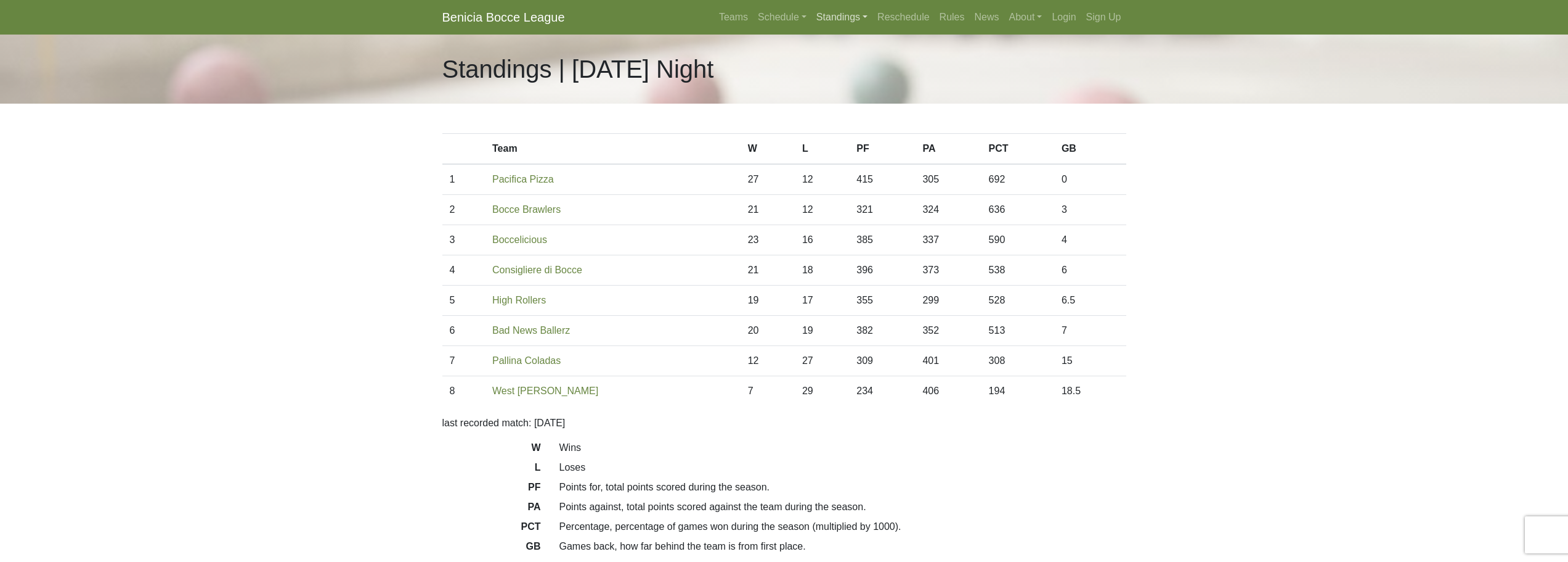
click at [831, 18] on link "Standings" at bounding box center [841, 17] width 61 height 25
click at [842, 158] on link "[DATE] Night" at bounding box center [862, 164] width 100 height 20
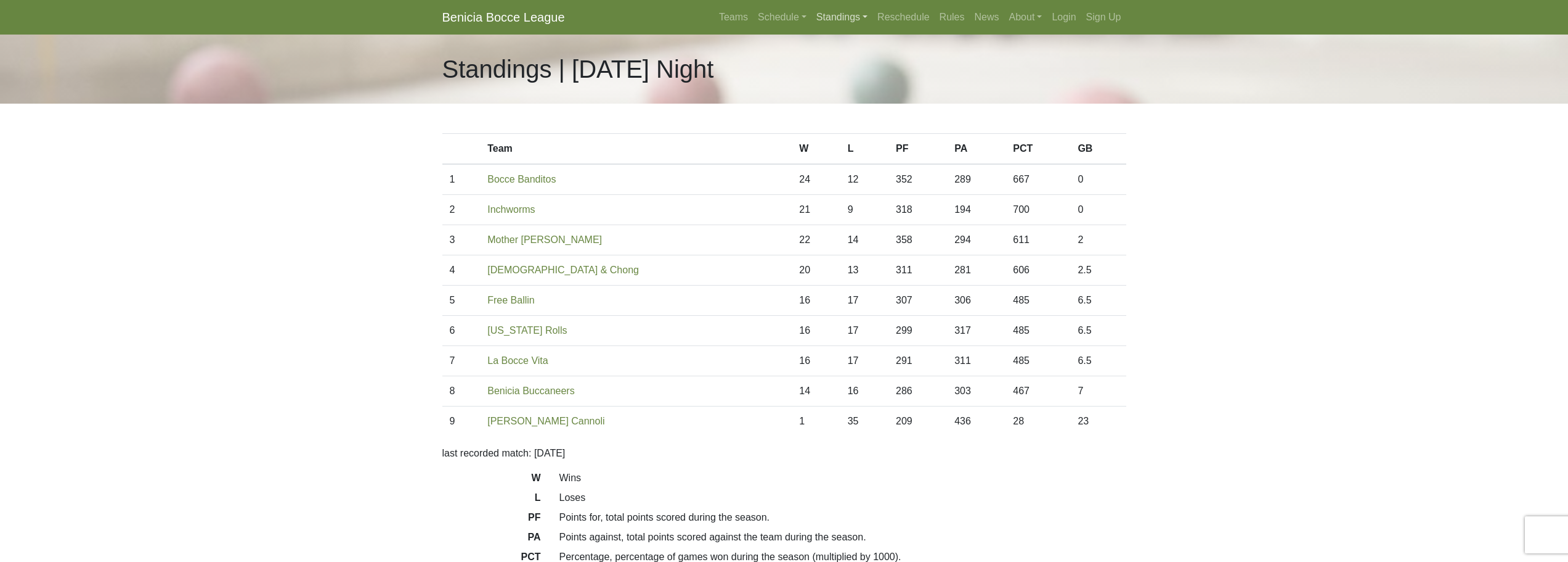
click at [844, 16] on link "Standings" at bounding box center [841, 17] width 61 height 25
click at [843, 141] on link "[DATE] Night" at bounding box center [862, 145] width 100 height 20
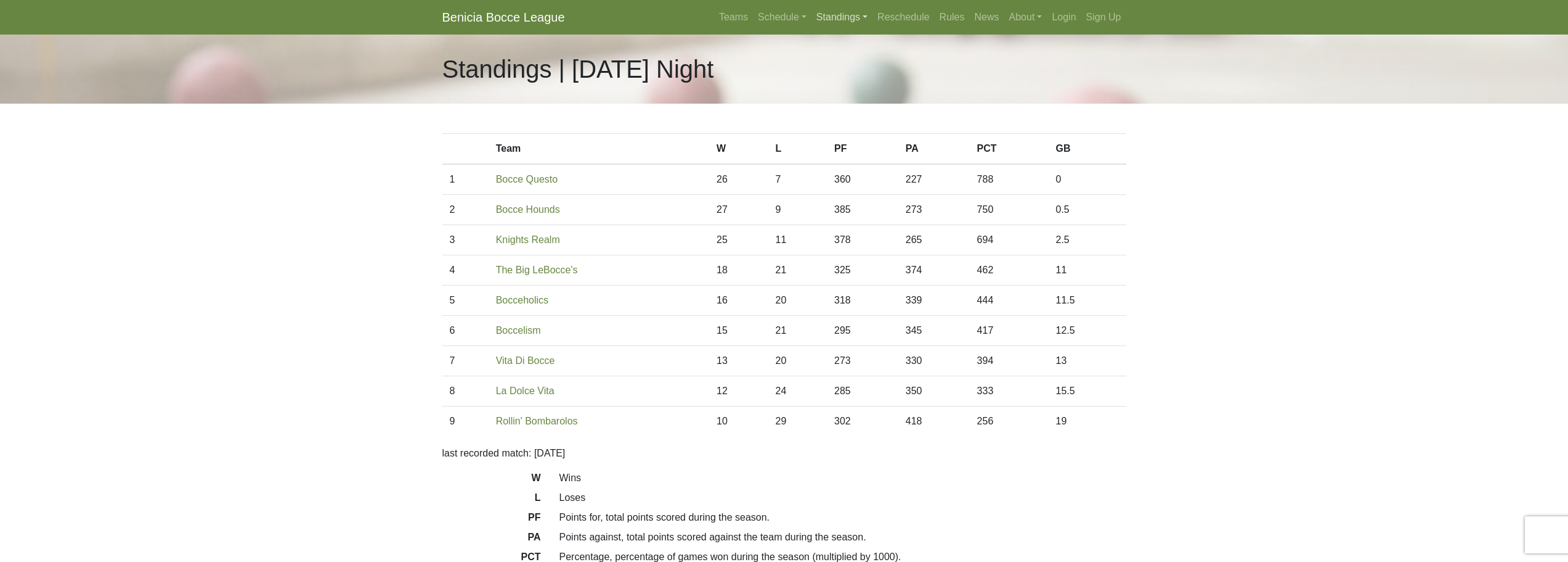
click at [851, 24] on link "Standings" at bounding box center [841, 17] width 61 height 25
click at [855, 120] on link "[DATE] Night" at bounding box center [862, 125] width 100 height 20
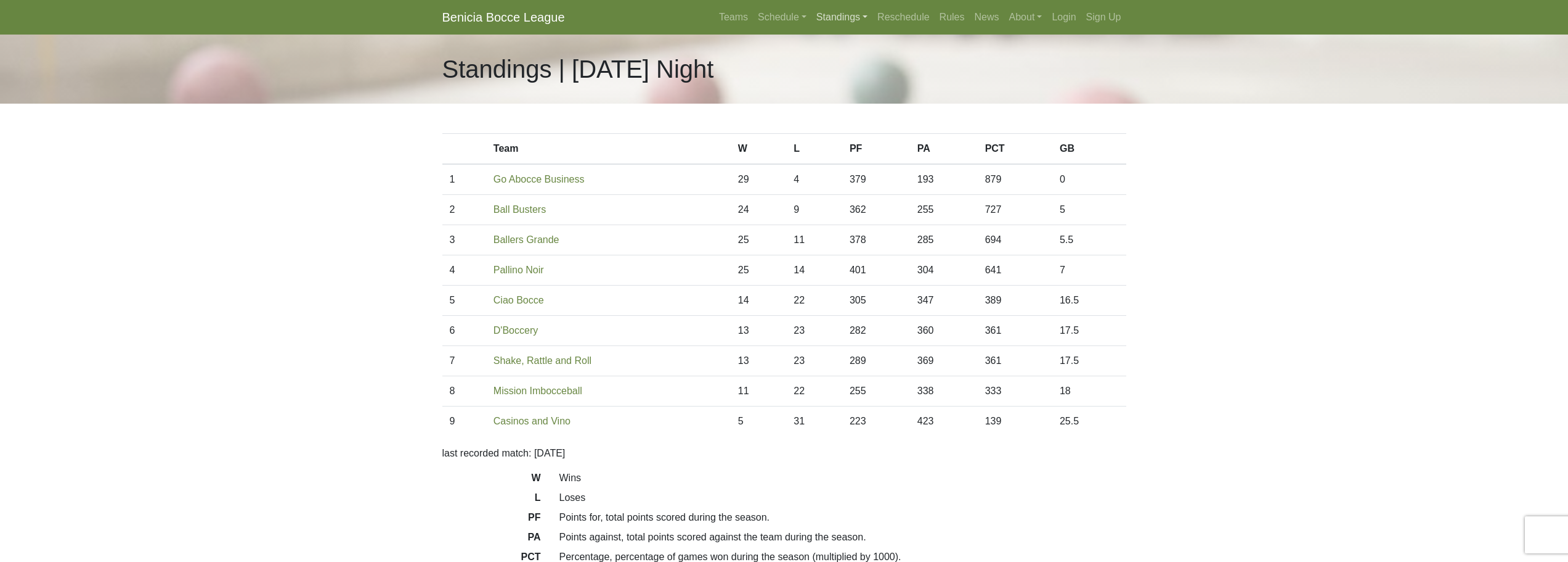
click at [850, 18] on link "Standings" at bounding box center [841, 17] width 61 height 25
click at [851, 43] on link "[DATE] Morning" at bounding box center [862, 46] width 100 height 20
